Goal: Task Accomplishment & Management: Use online tool/utility

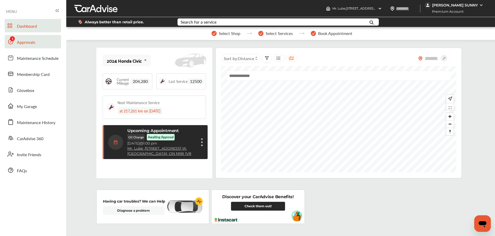
click at [23, 46] on span "Approvals" at bounding box center [26, 42] width 18 height 7
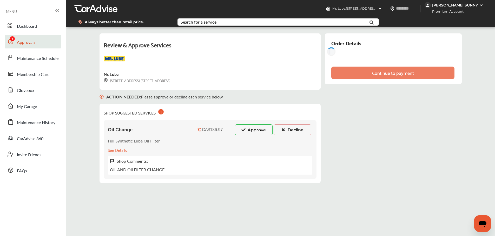
click at [244, 128] on icon at bounding box center [243, 130] width 5 height 4
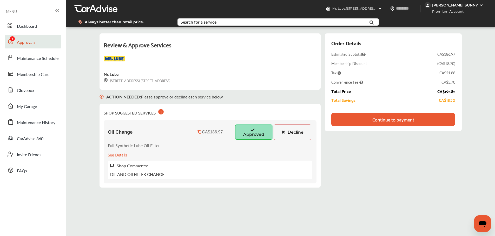
click at [297, 134] on button "Decline" at bounding box center [292, 133] width 38 height 16
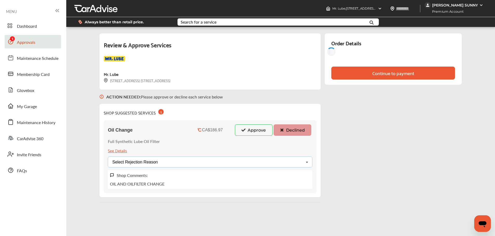
click at [218, 160] on div "Select Rejection Reason Price Not Required More Info Needed Other" at bounding box center [210, 162] width 204 height 11
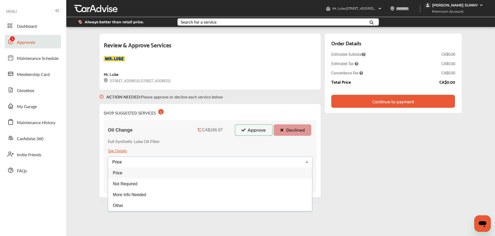
click at [150, 176] on div "Price" at bounding box center [210, 173] width 204 height 11
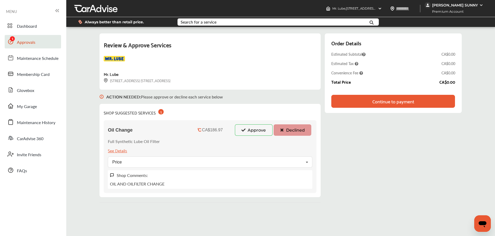
click at [395, 101] on div "Continue to payment" at bounding box center [393, 101] width 42 height 5
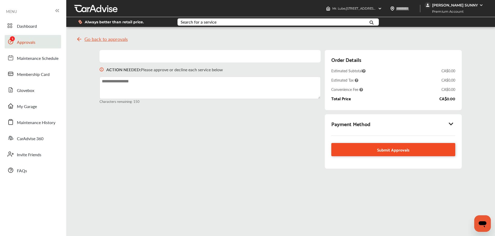
click at [407, 150] on span "Submit Approvals" at bounding box center [393, 149] width 32 height 7
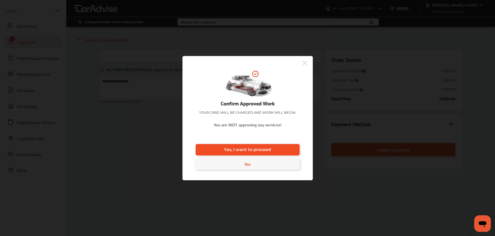
click at [286, 149] on link "Yes, I want to proceed" at bounding box center [247, 149] width 104 height 11
